Goal: Task Accomplishment & Management: Use online tool/utility

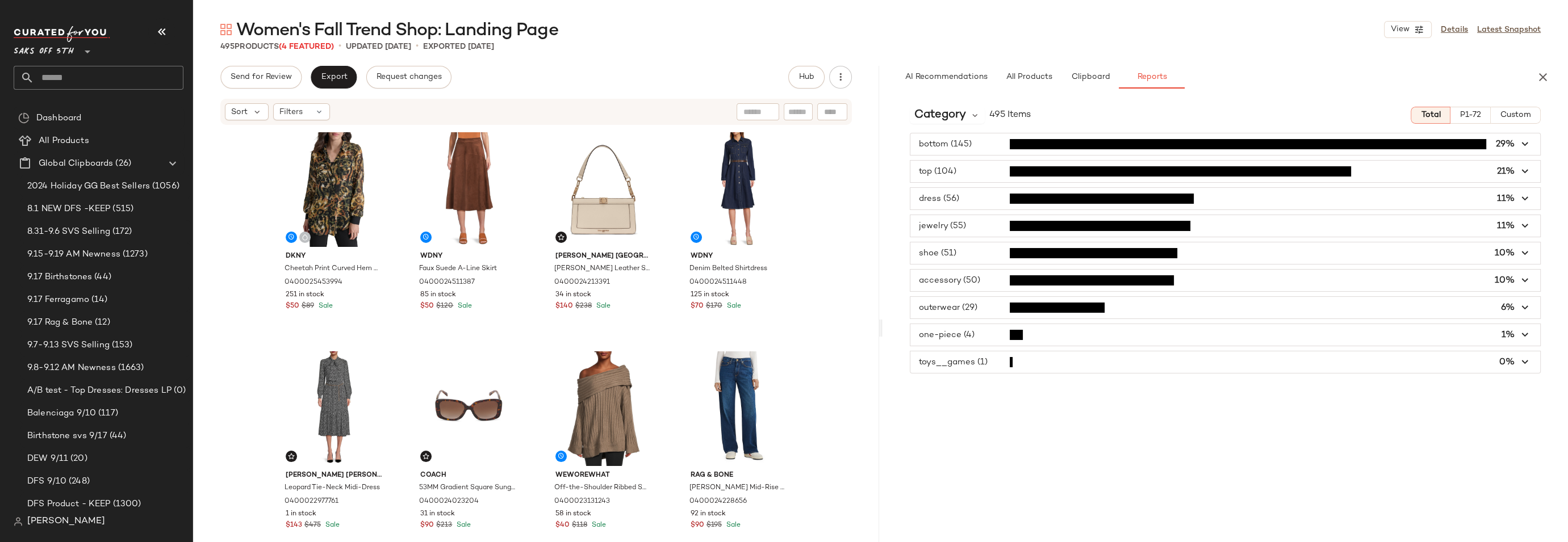
scroll to position [34, 0]
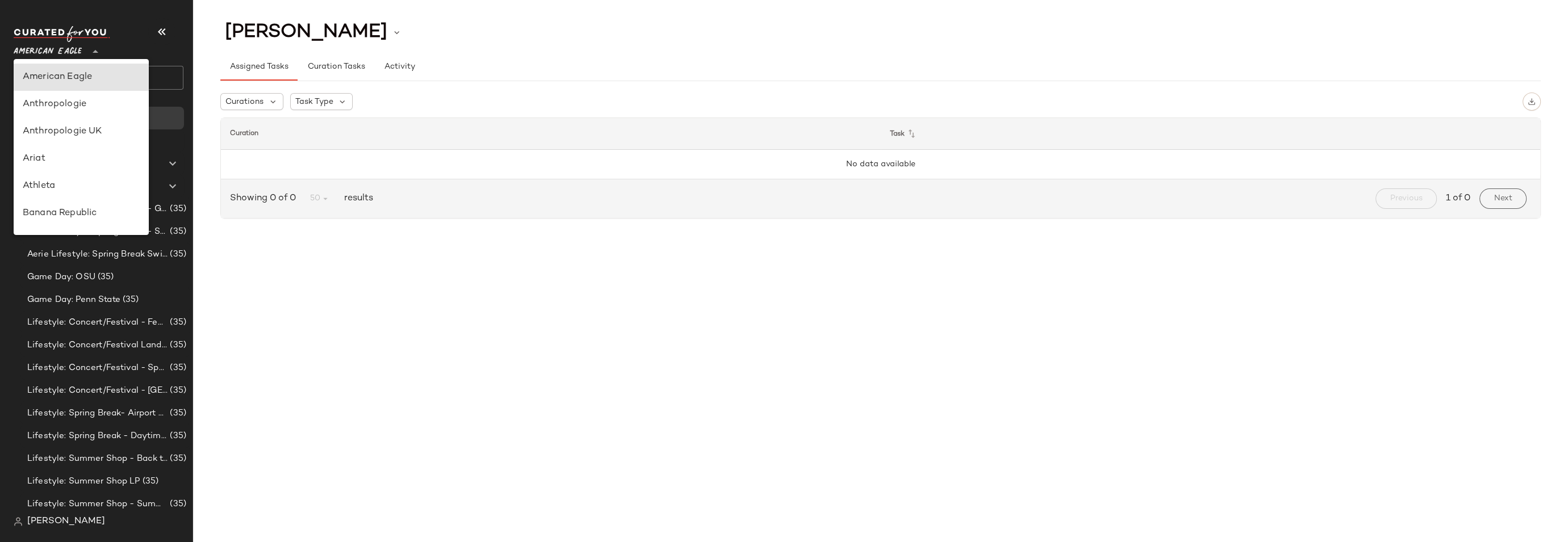
click at [41, 50] on span "American Eagle" at bounding box center [47, 49] width 68 height 21
type input "**"
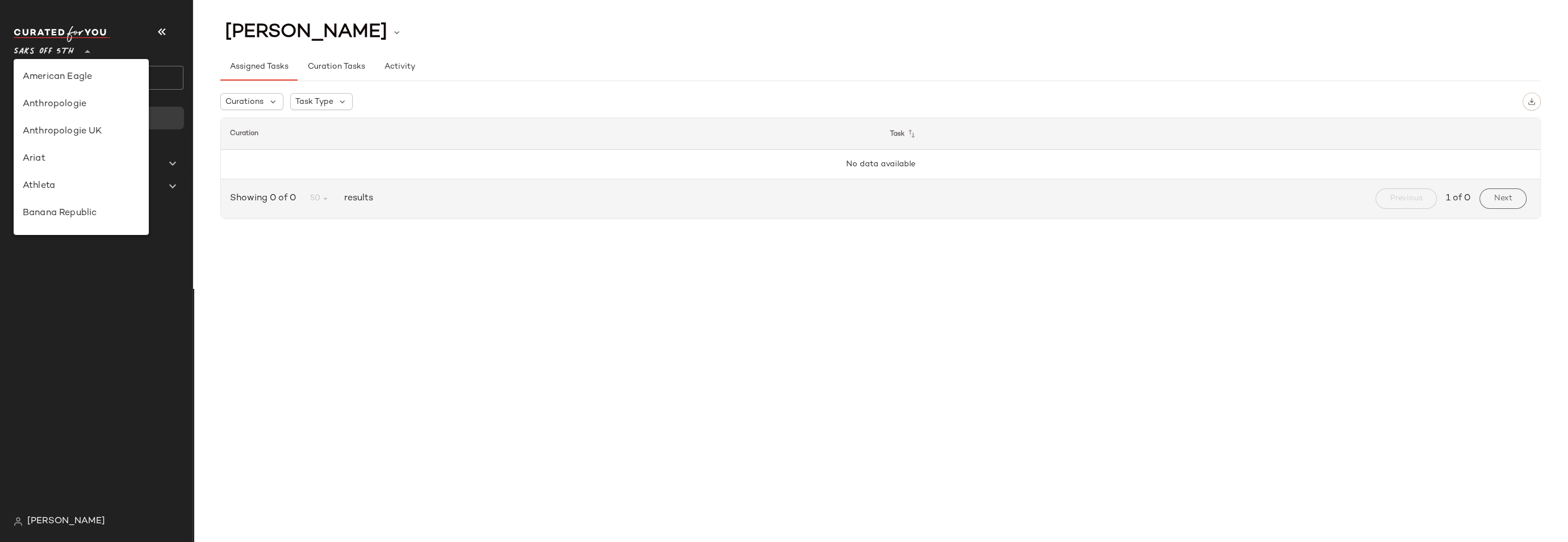
scroll to position [529, 0]
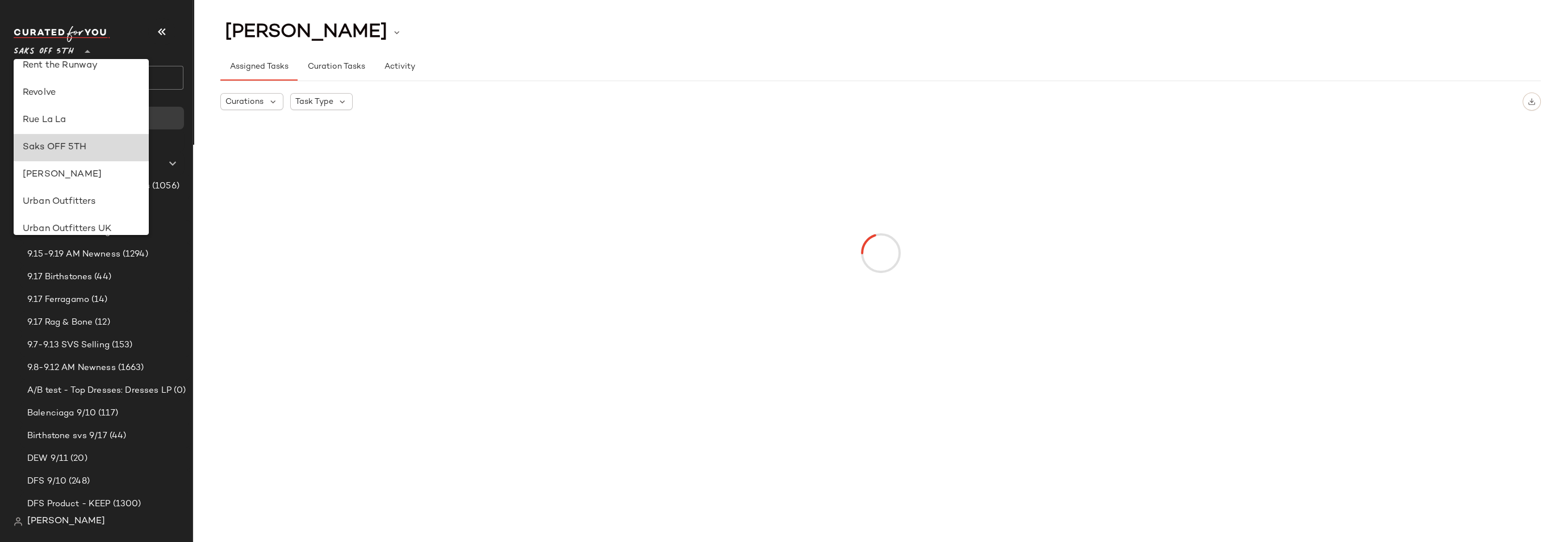
click at [59, 147] on div "Saks OFF 5TH" at bounding box center [81, 148] width 117 height 14
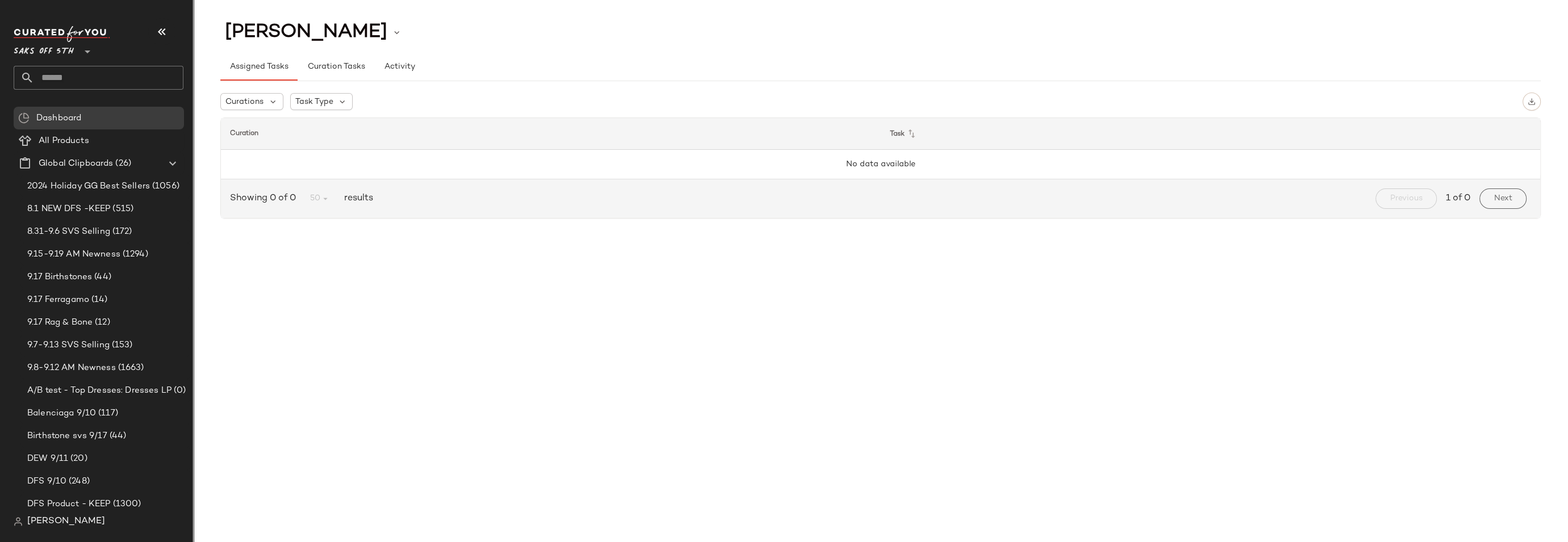
click at [314, 300] on div "CHANELLE LEADLEY Assigned Tasks Curation Tasks Activity Curations Task Type Cur…" at bounding box center [880, 280] width 1375 height 524
click at [114, 74] on input "text" at bounding box center [109, 78] width 149 height 24
type input "*"
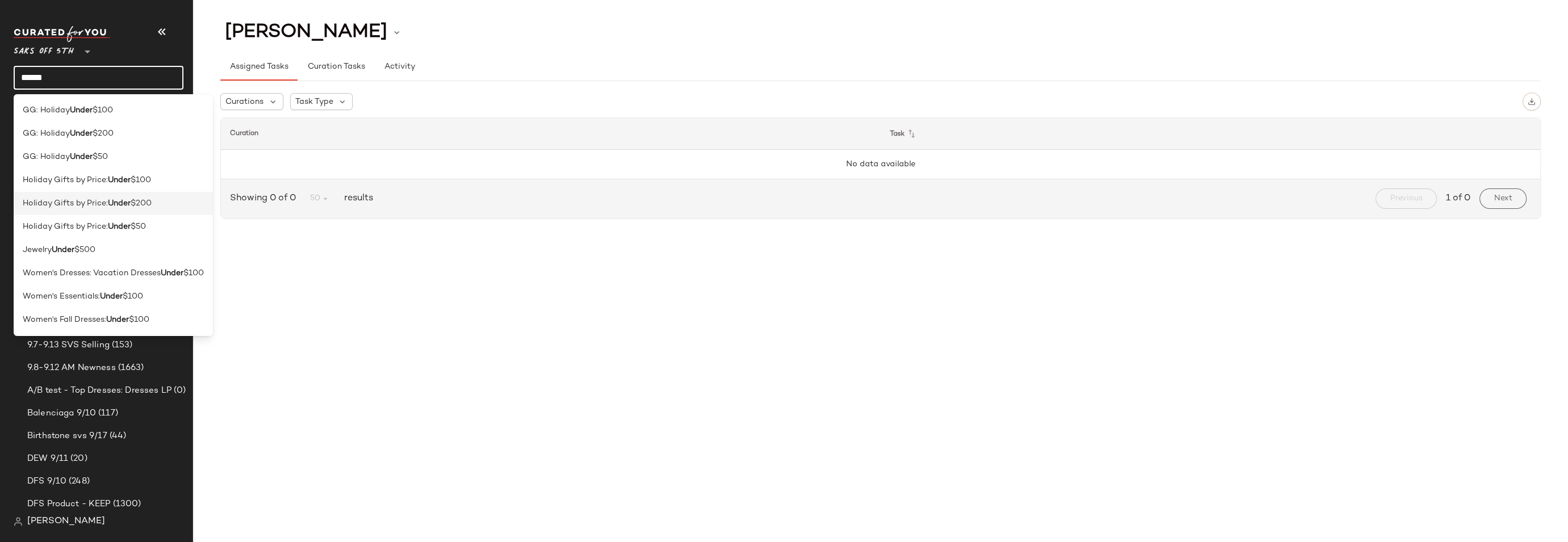
type input "*****"
click at [106, 202] on span "Holiday Gifts by Price:" at bounding box center [65, 203] width 85 height 12
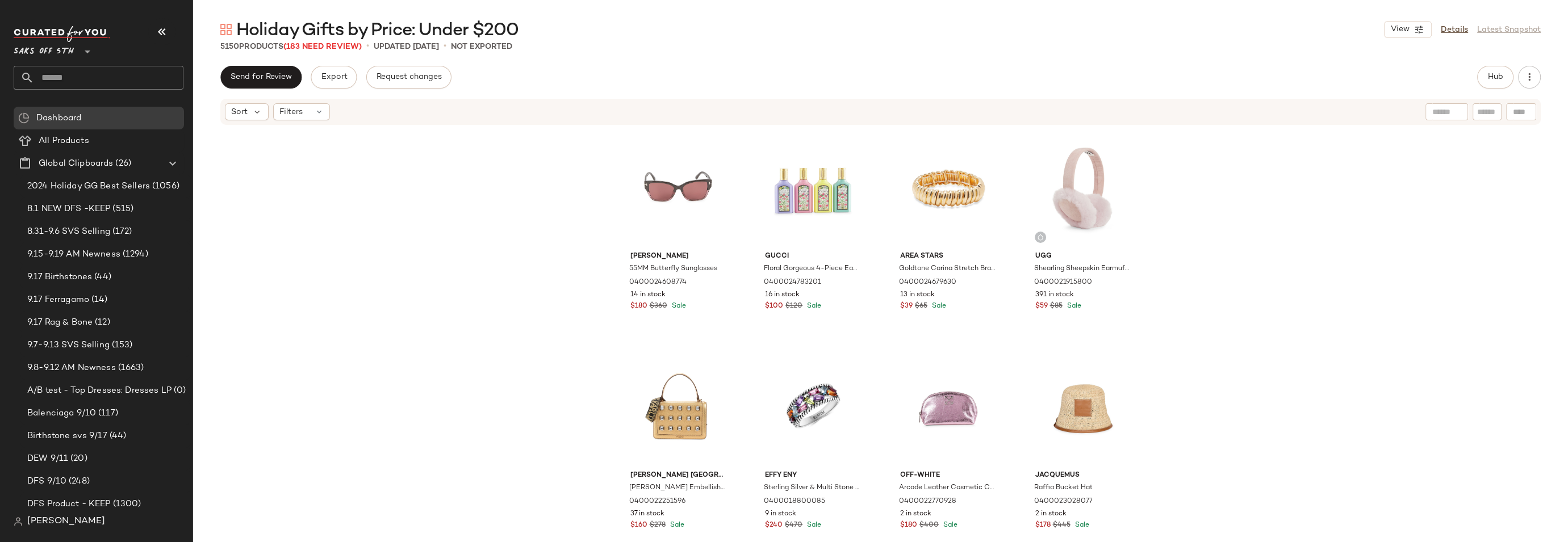
click at [1255, 199] on div "Tom Ford 55MM Butterfly Sunglasses 0400024608774 14 in stock $180 $360 Sale Guc…" at bounding box center [880, 332] width 1375 height 412
click at [1222, 190] on div "Tom Ford 55MM Butterfly Sunglasses 0400024608774 14 in stock $180 $360 Sale Guc…" at bounding box center [880, 332] width 1375 height 412
click at [1215, 167] on div "Tom Ford 55MM Butterfly Sunglasses 0400024608774 14 in stock $180 $360 Sale Guc…" at bounding box center [880, 332] width 1375 height 412
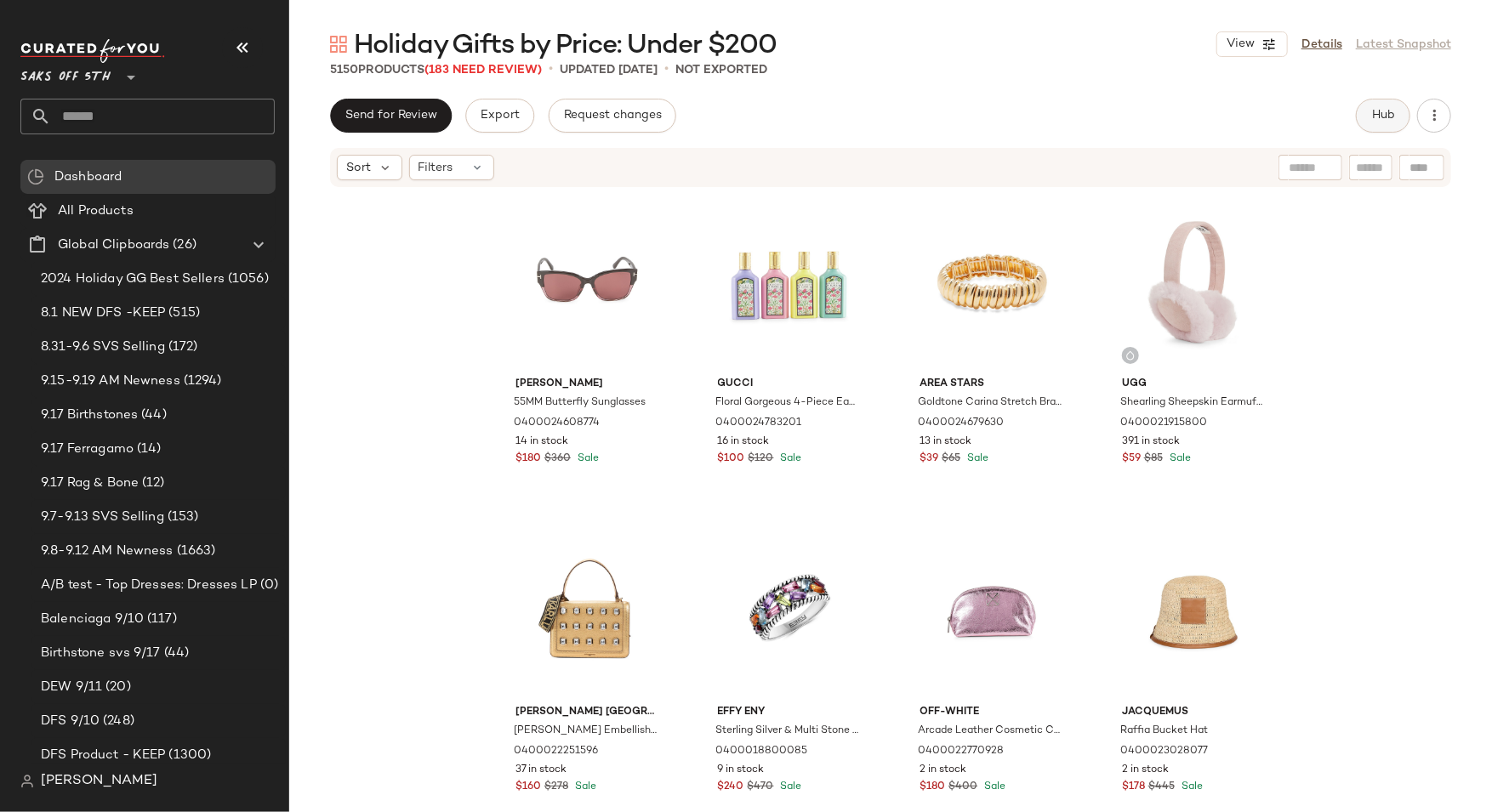
click at [1381, 115] on span "Hub" at bounding box center [1383, 115] width 23 height 14
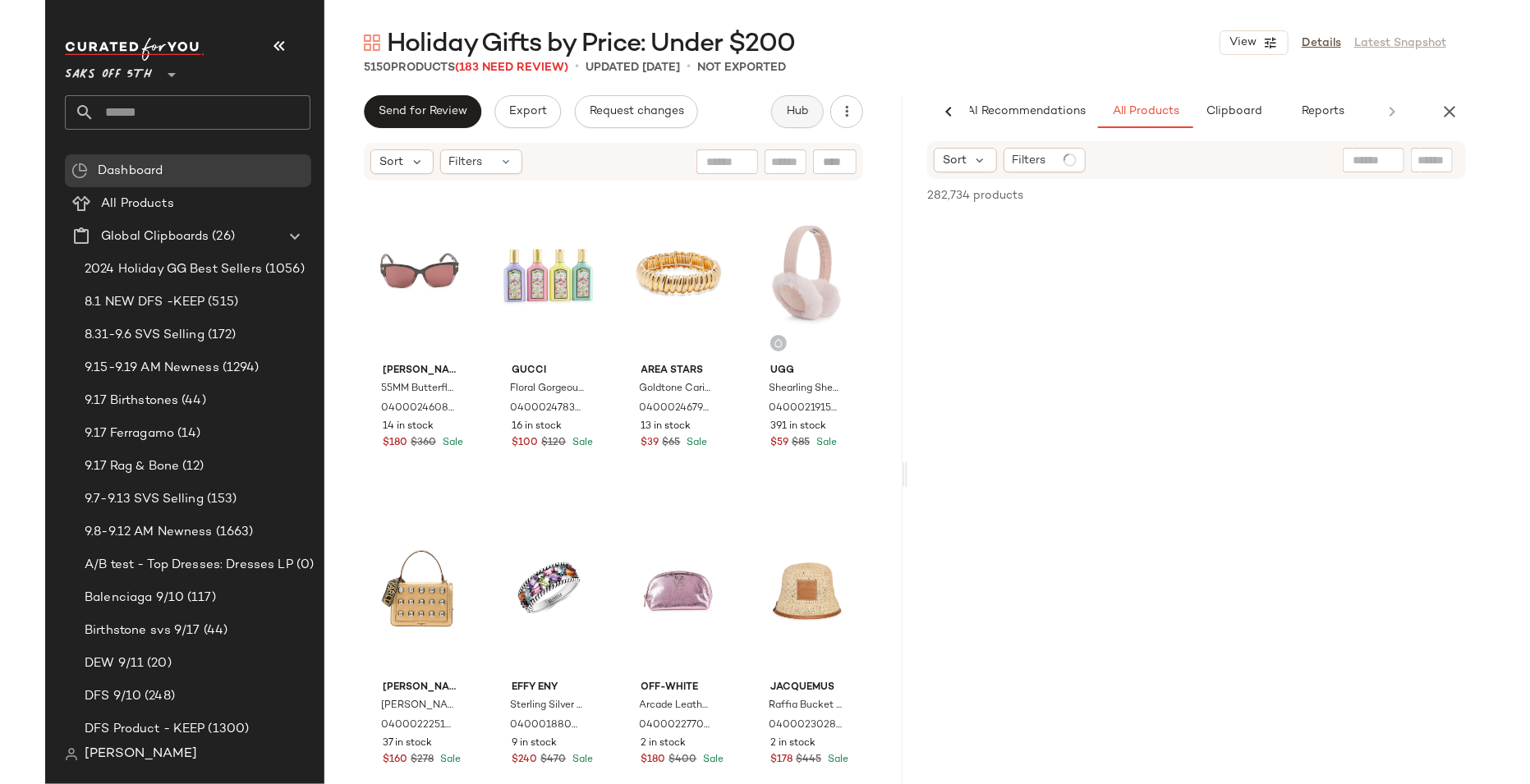
scroll to position [0, 16]
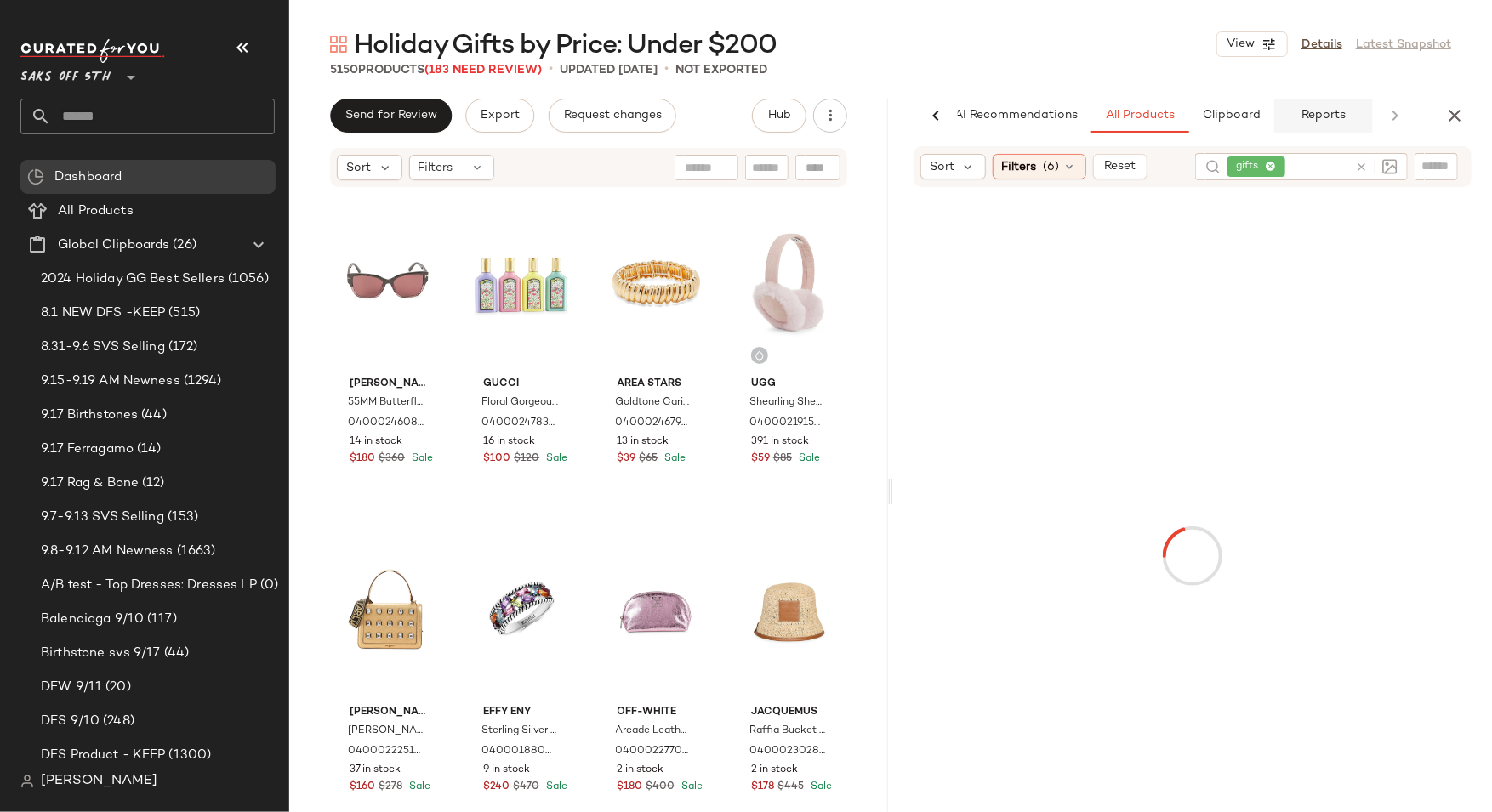
click at [1326, 118] on span "Reports" at bounding box center [1323, 115] width 45 height 14
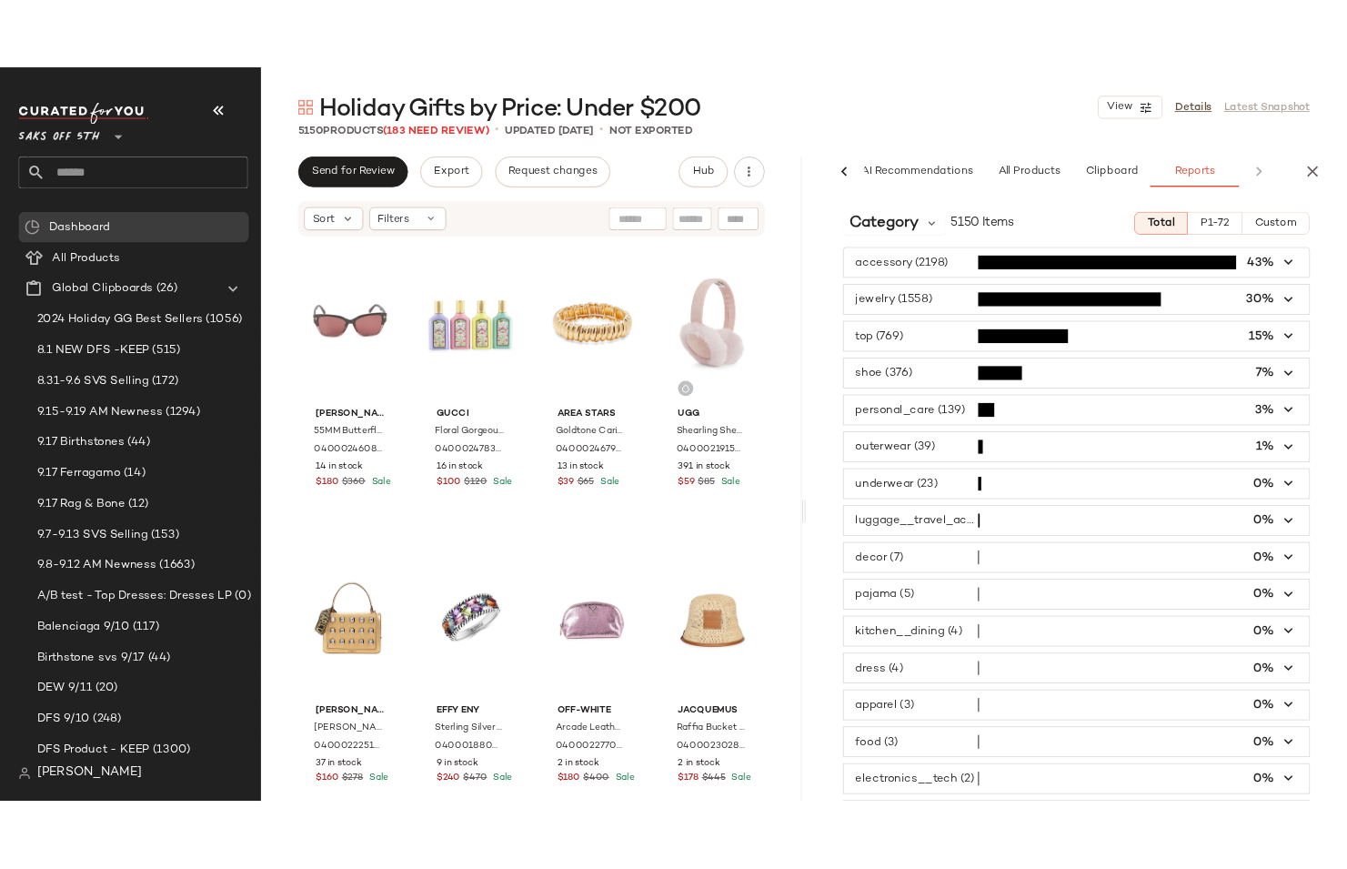
scroll to position [0, 0]
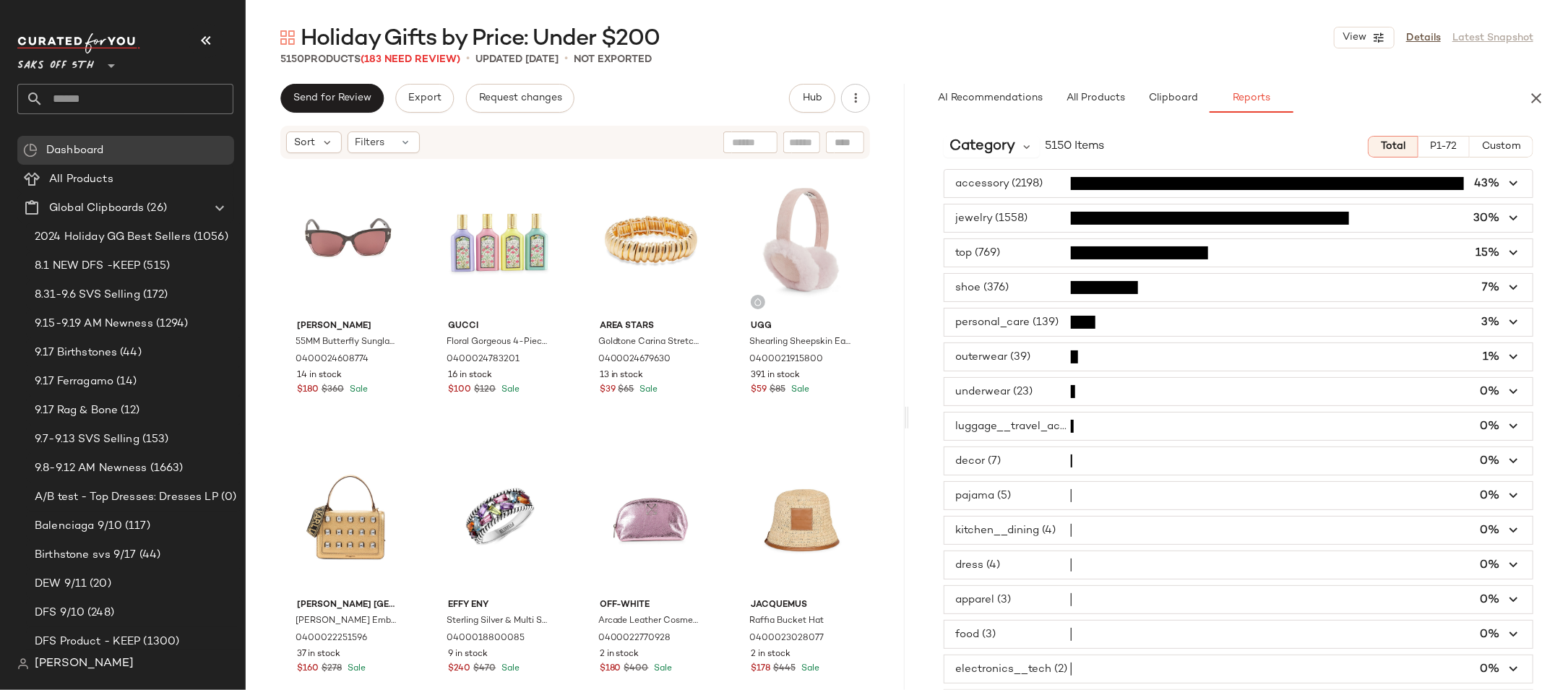
click at [1020, 248] on span "button" at bounding box center [1238, 252] width 589 height 28
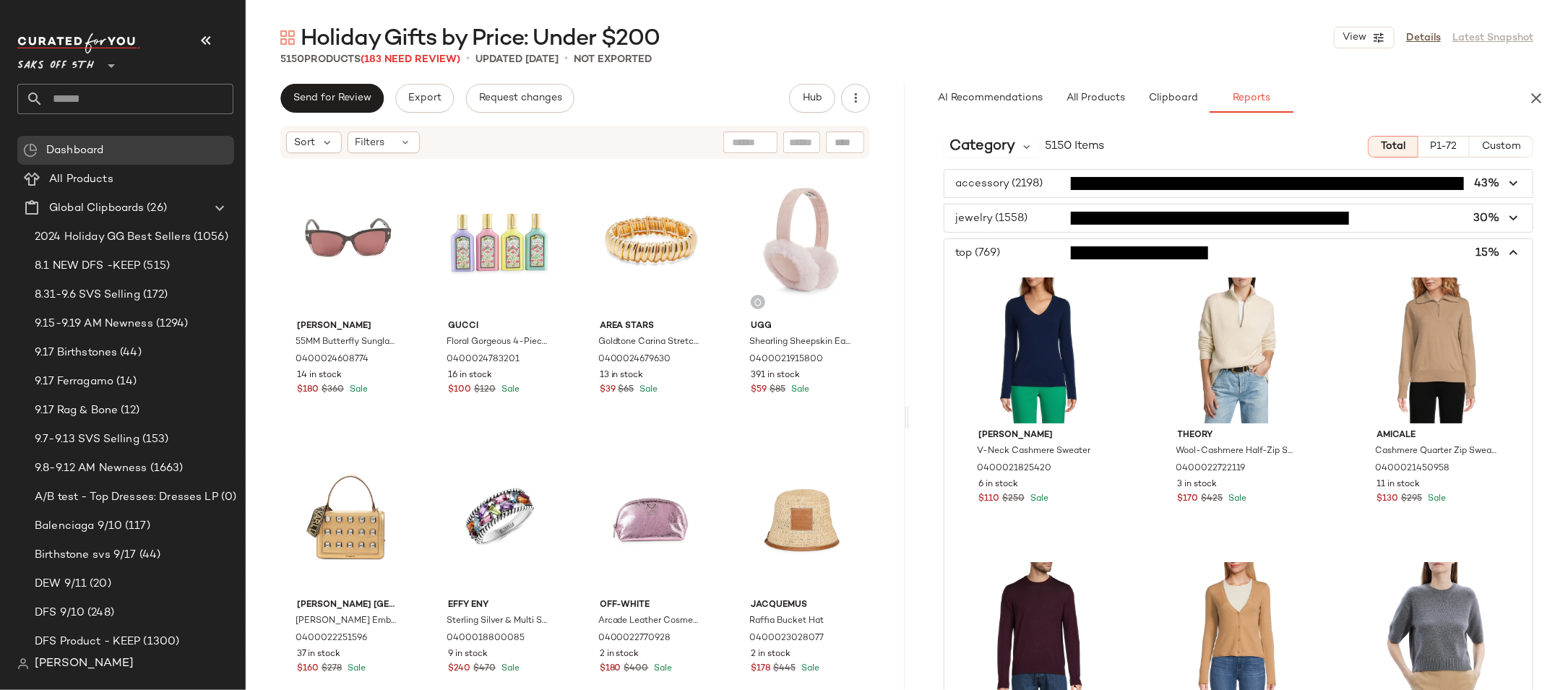
click at [1020, 248] on span "button" at bounding box center [1238, 252] width 589 height 28
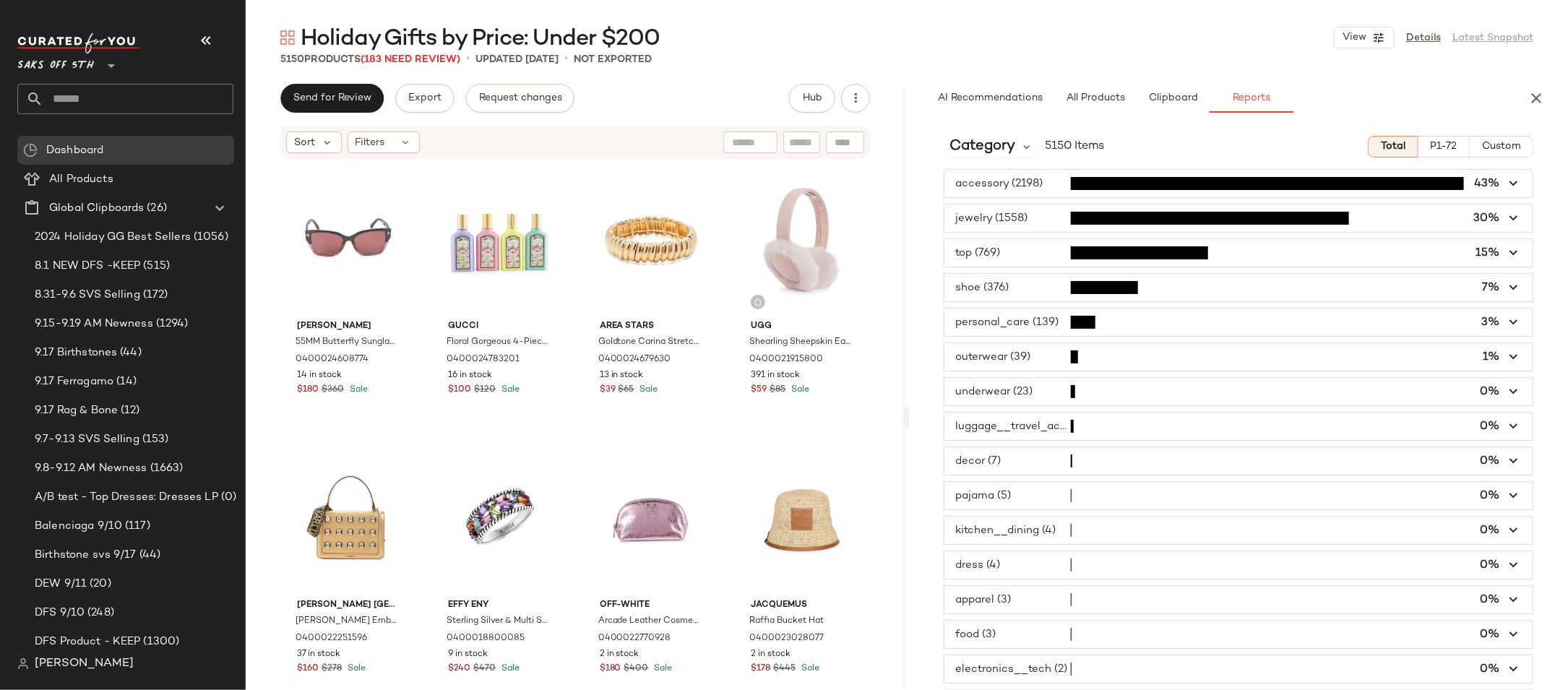
click at [1020, 287] on span "button" at bounding box center [1238, 287] width 589 height 28
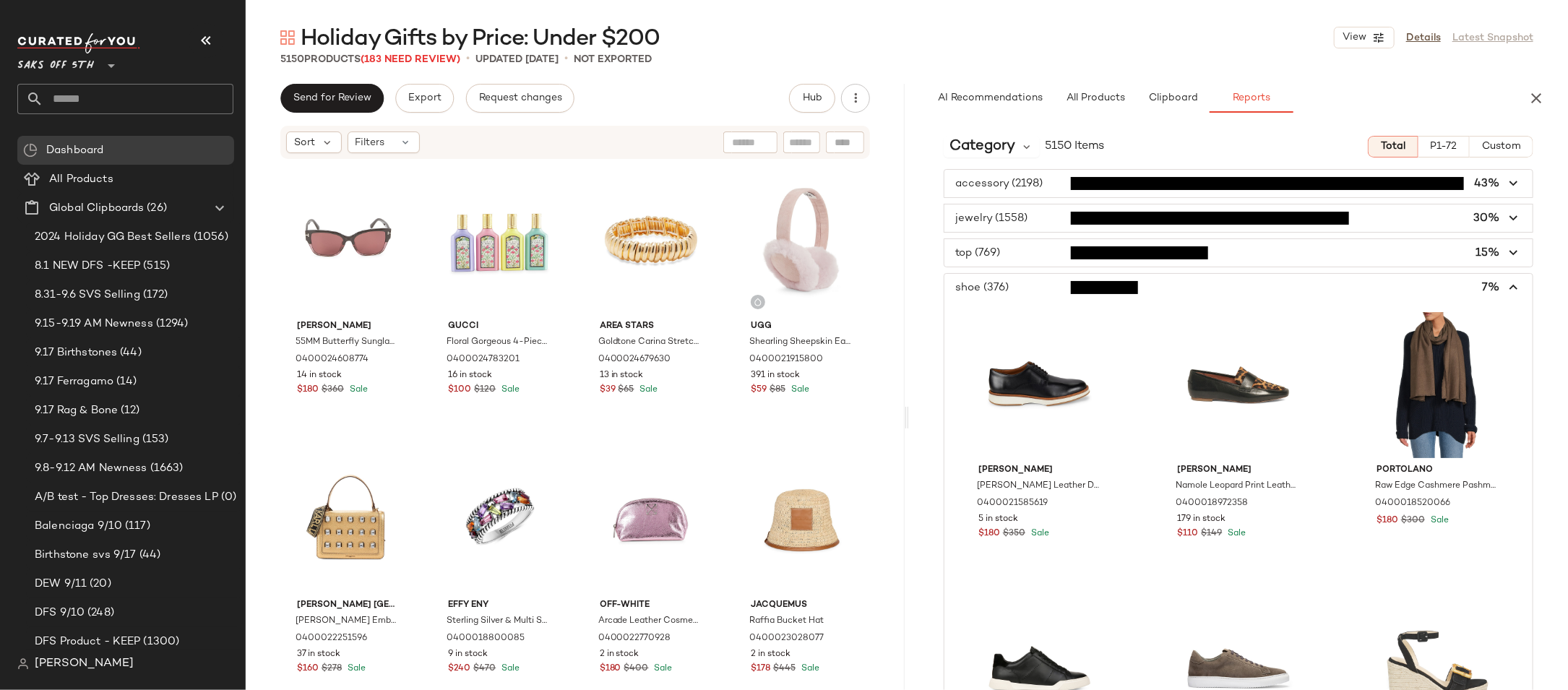
click at [1020, 287] on span "button" at bounding box center [1238, 287] width 589 height 28
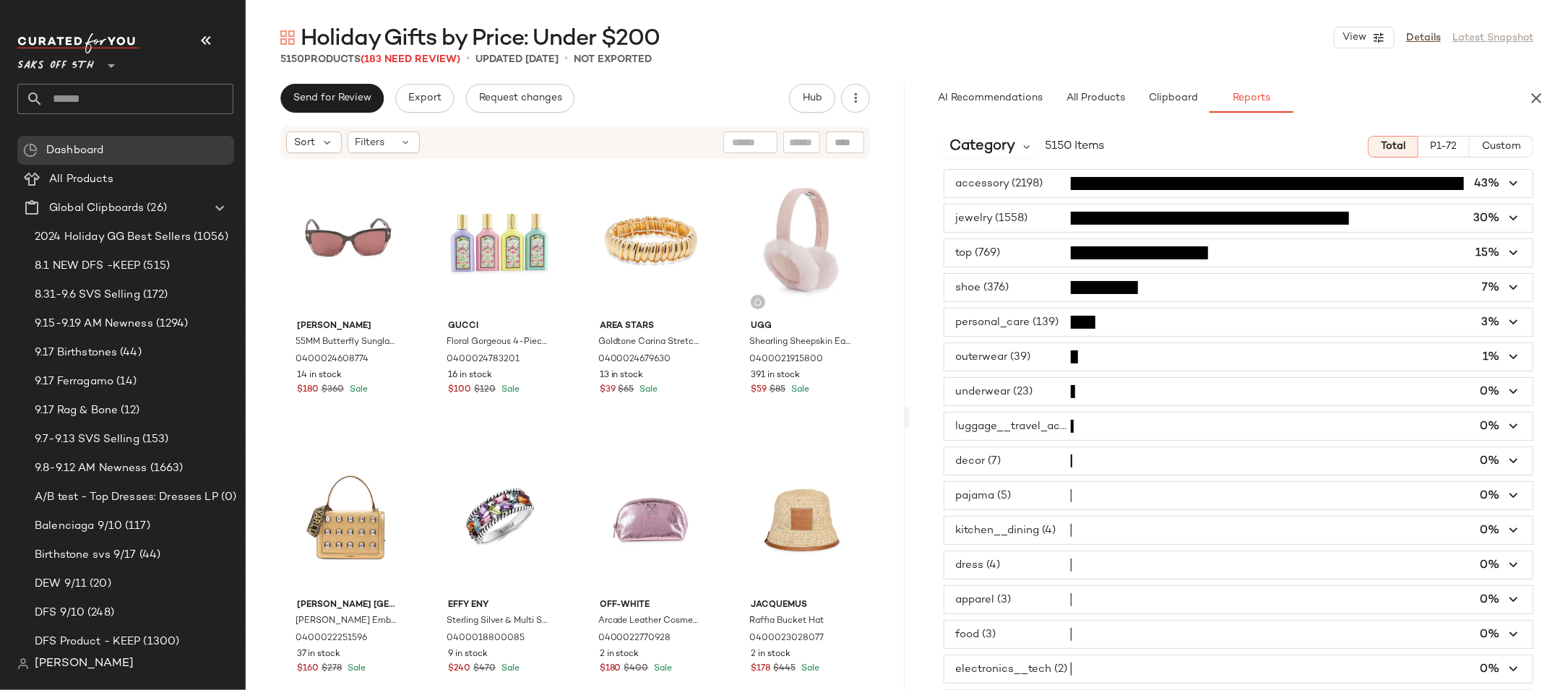
click at [1495, 219] on span "button" at bounding box center [1238, 218] width 589 height 28
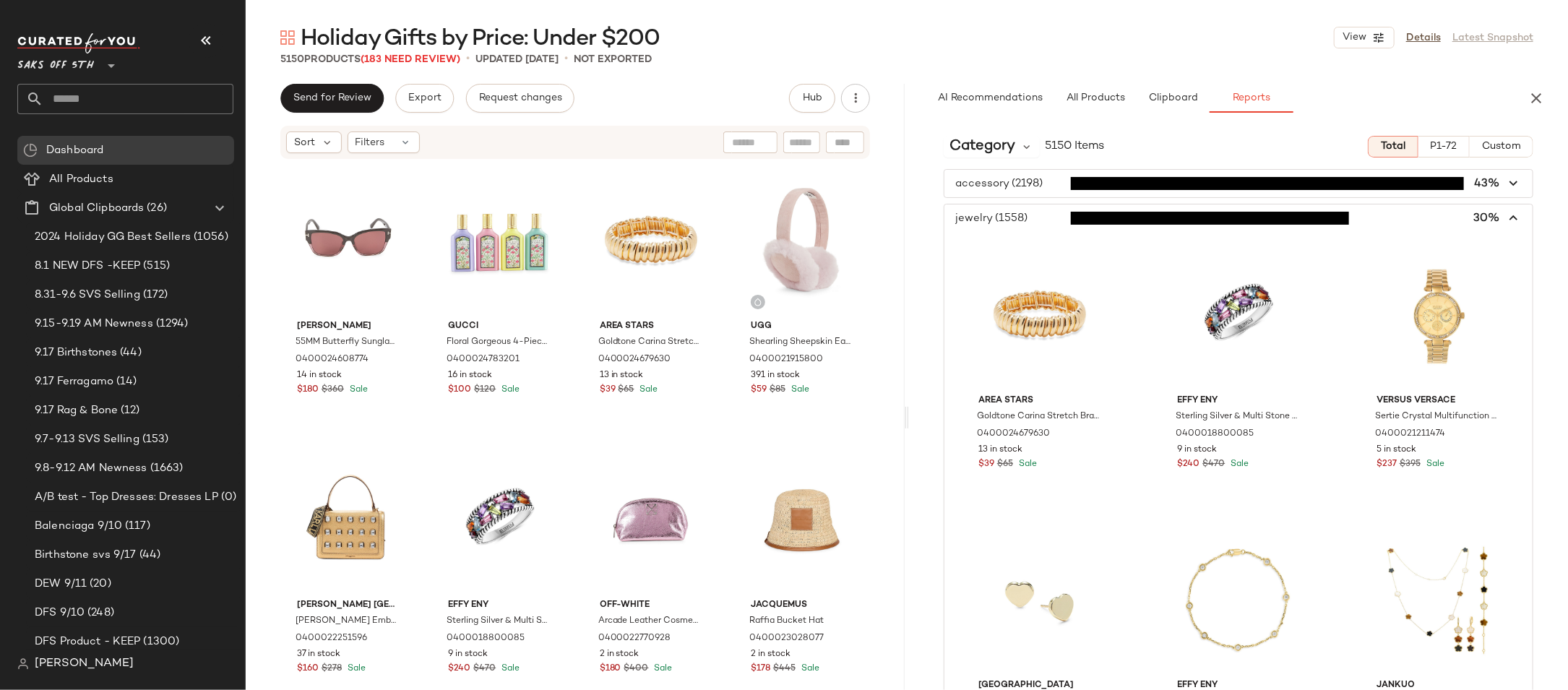
click at [1495, 219] on span "button" at bounding box center [1238, 218] width 589 height 28
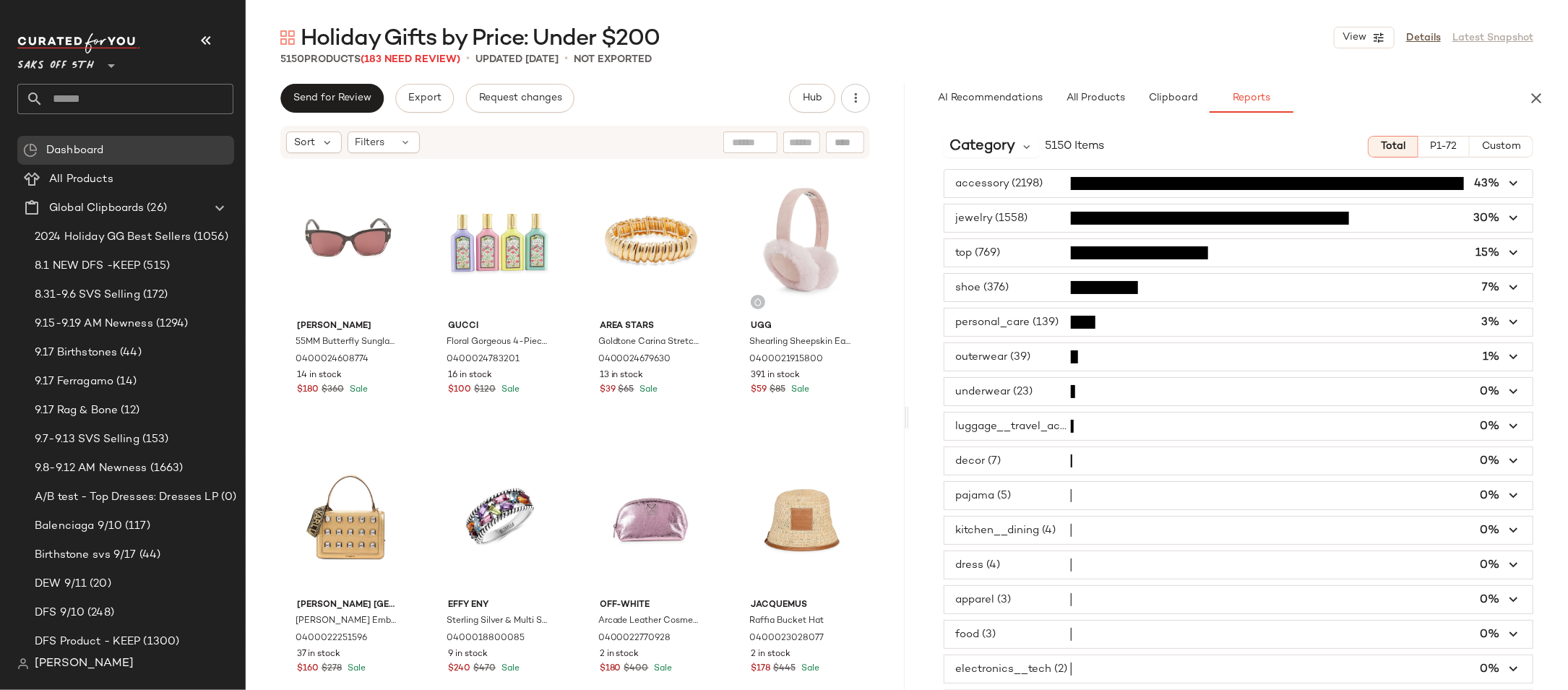
click at [1512, 183] on icon "button" at bounding box center [1514, 183] width 17 height 17
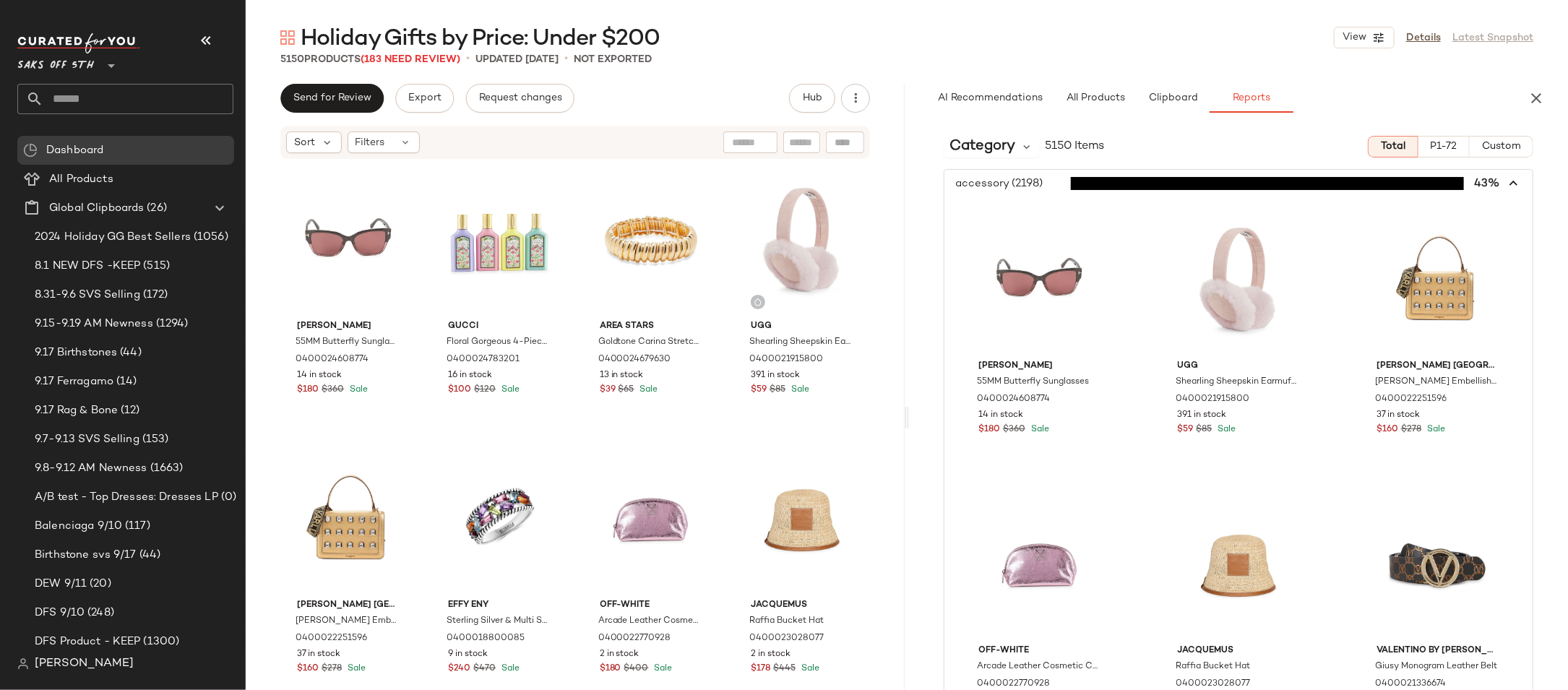
click at [1512, 183] on icon "button" at bounding box center [1514, 183] width 17 height 17
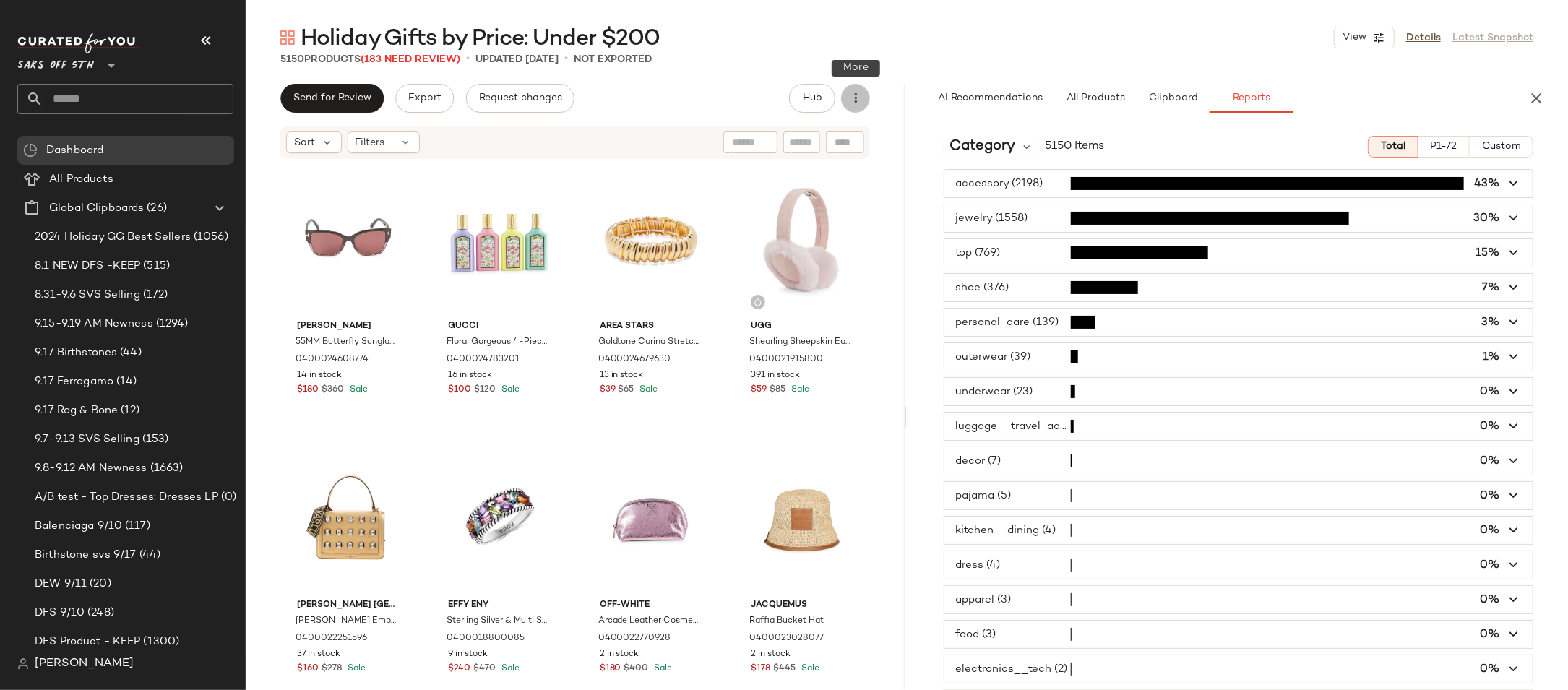
click at [859, 98] on icon "button" at bounding box center [855, 98] width 14 height 14
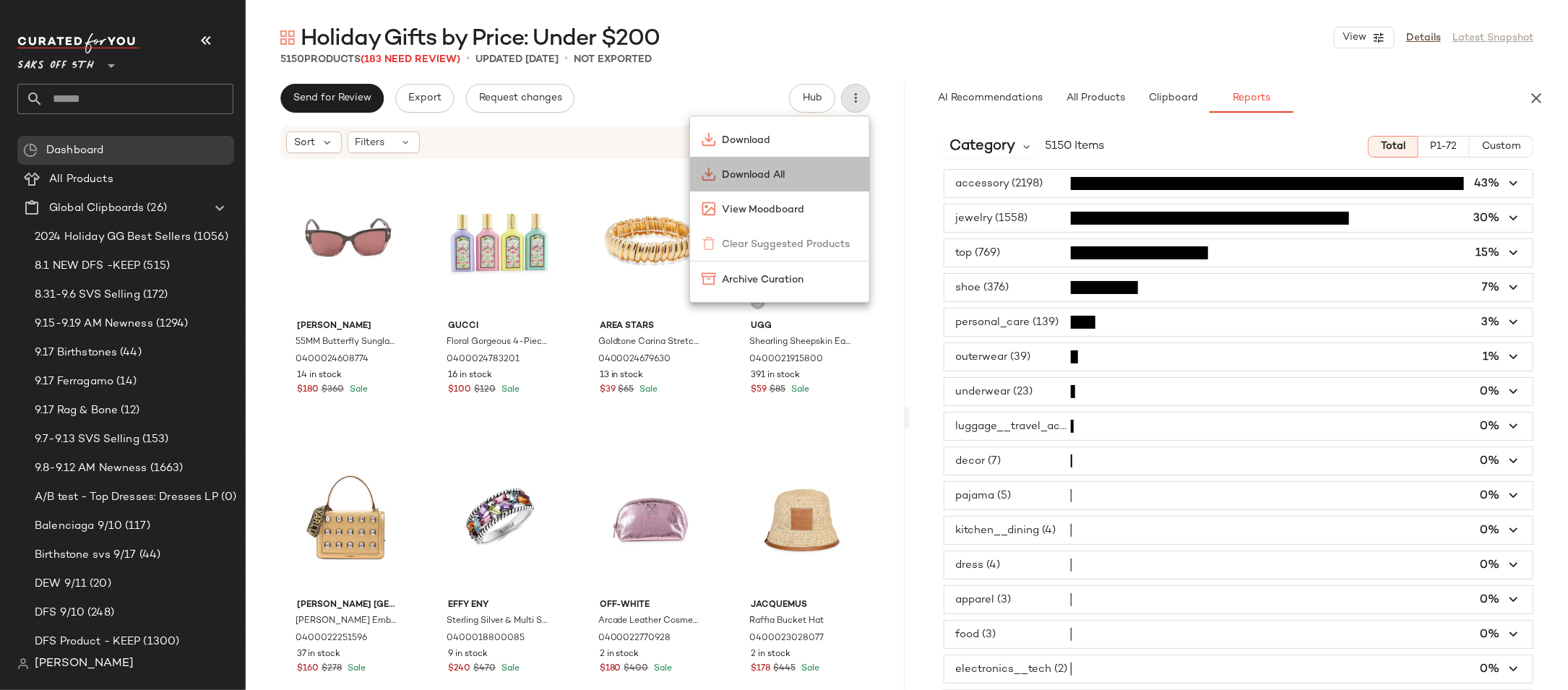
click at [781, 172] on span "Download All" at bounding box center [790, 175] width 136 height 15
